Goal: Transaction & Acquisition: Purchase product/service

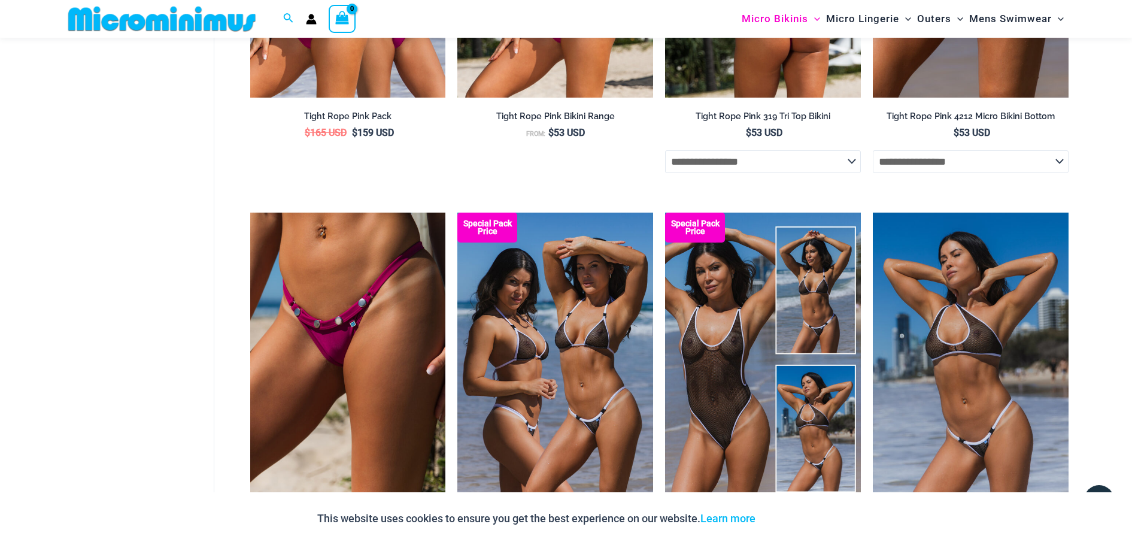
scroll to position [689, 0]
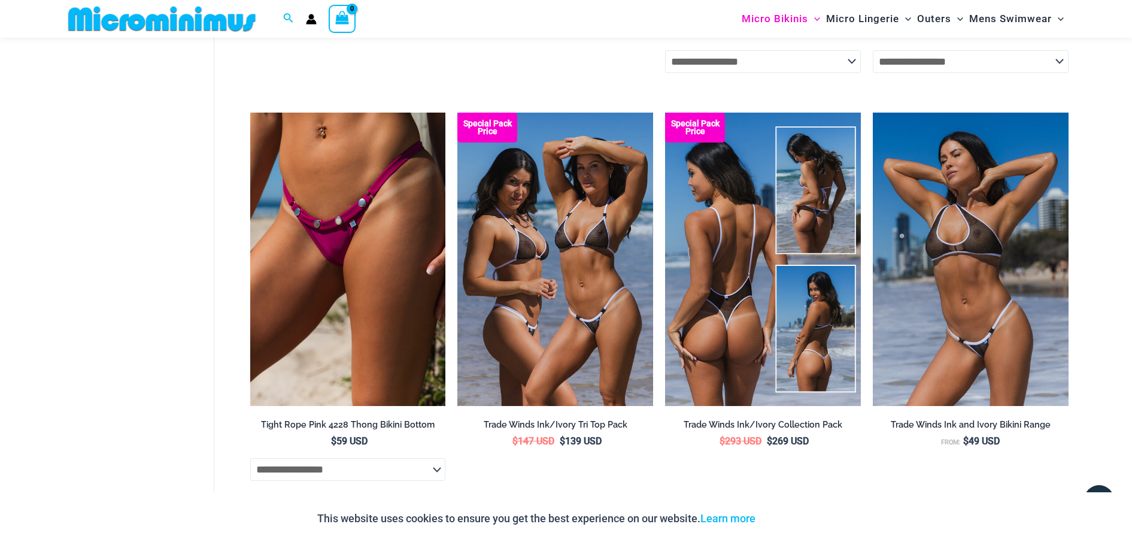
click at [733, 255] on img at bounding box center [763, 259] width 196 height 293
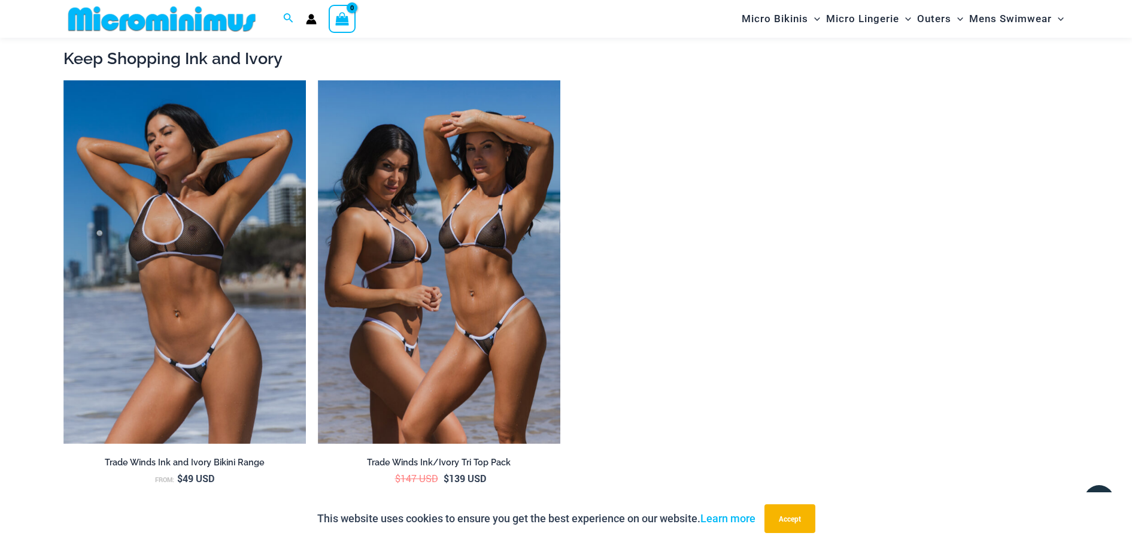
scroll to position [2284, 0]
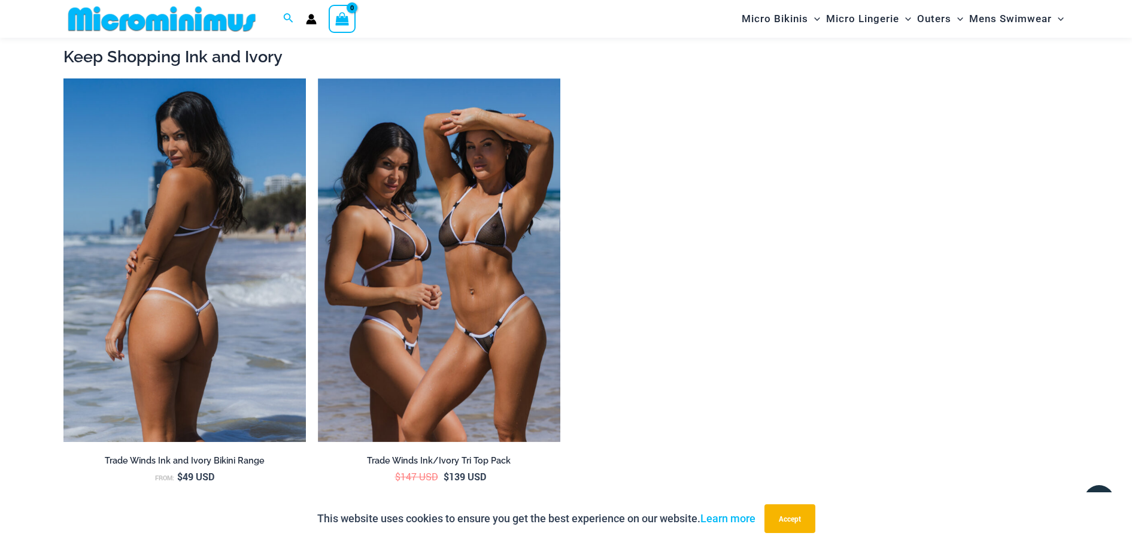
click at [165, 272] on img at bounding box center [184, 260] width 242 height 364
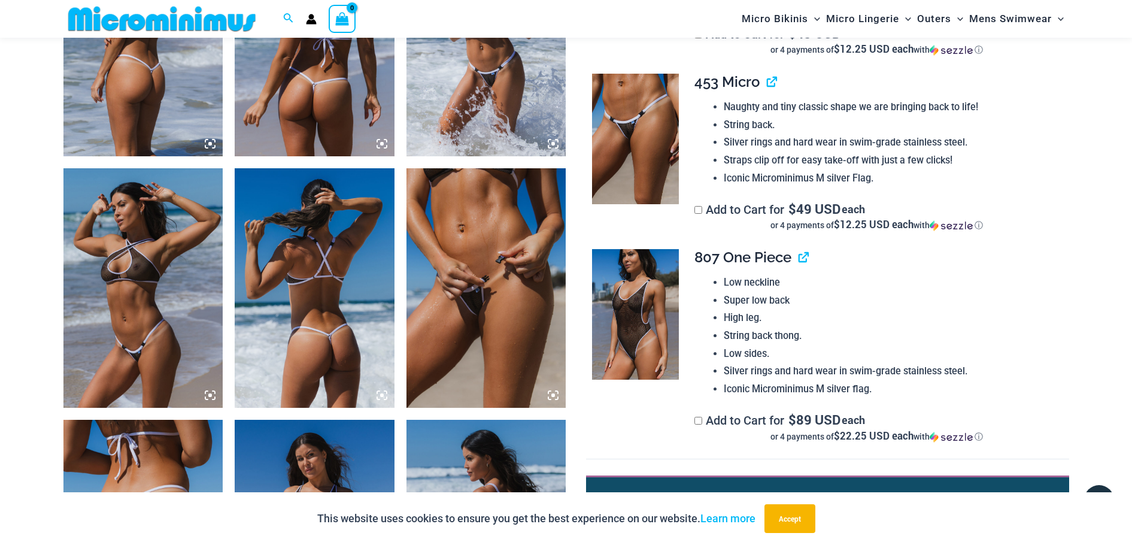
scroll to position [987, 0]
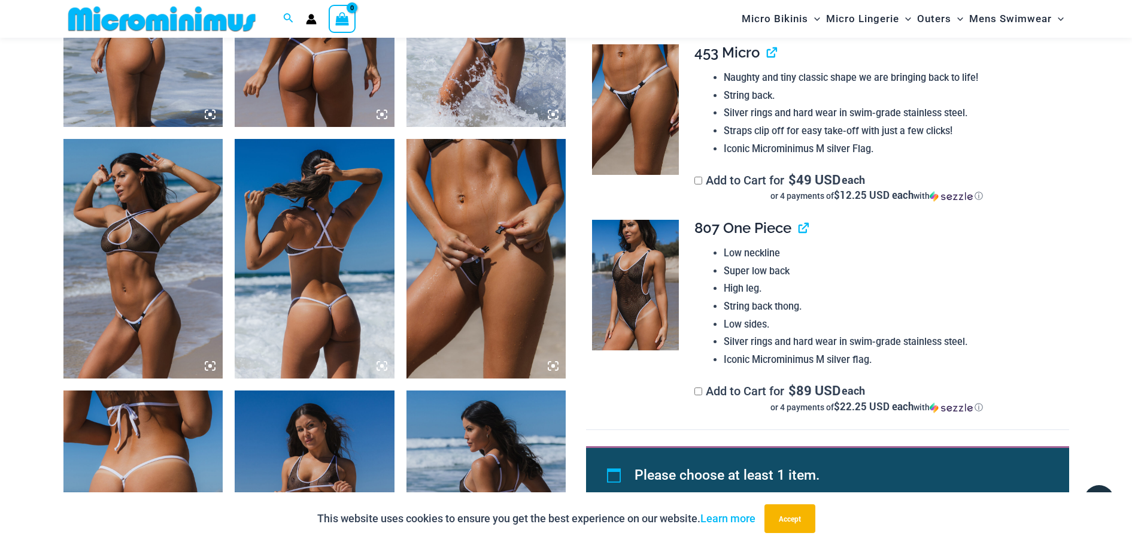
click at [476, 273] on img at bounding box center [486, 258] width 160 height 239
